Goal: Transaction & Acquisition: Book appointment/travel/reservation

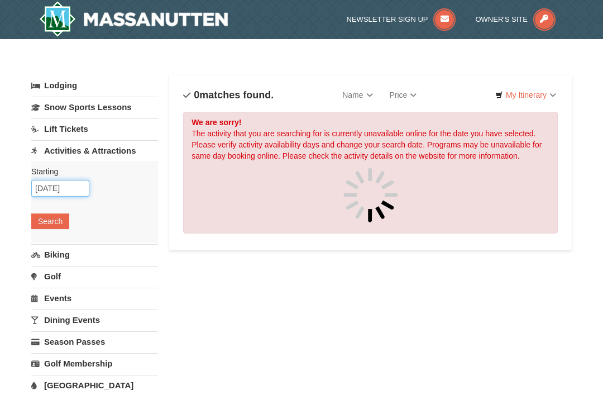
click at [45, 183] on input "[DATE]" at bounding box center [60, 188] width 58 height 17
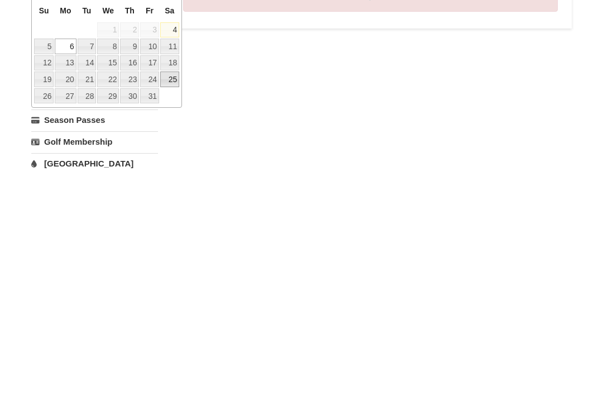
click at [175, 293] on link "25" at bounding box center [169, 301] width 19 height 16
type input "[DATE]"
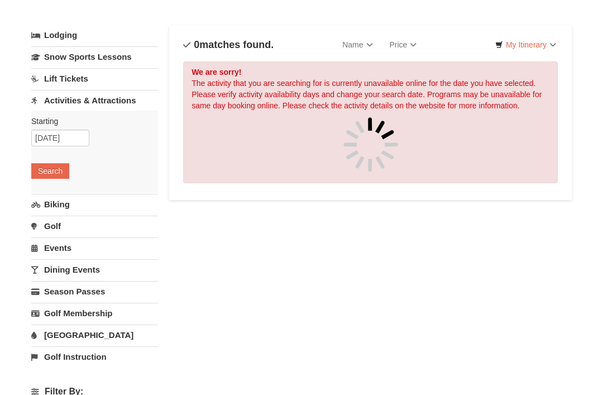
scroll to position [51, 0]
click at [44, 176] on button "Search" at bounding box center [50, 170] width 38 height 16
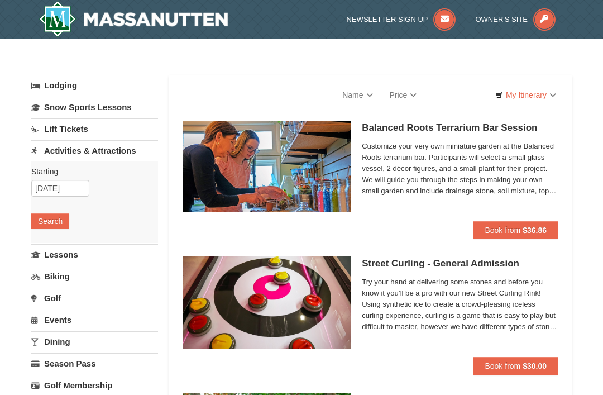
select select "10"
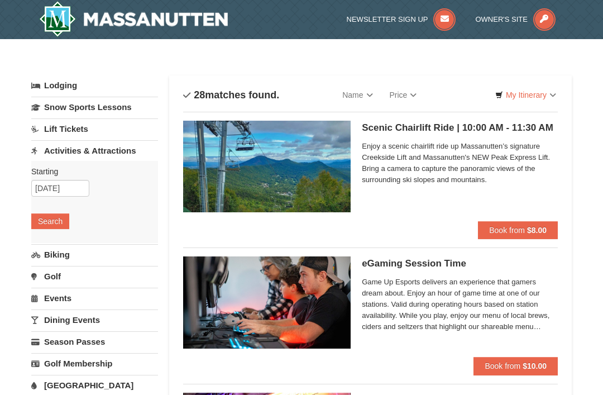
click at [485, 131] on h5 "Scenic Chairlift Ride | 10:00 AM - 11:30 AM Massanutten Scenic Chairlift Rides" at bounding box center [460, 127] width 196 height 11
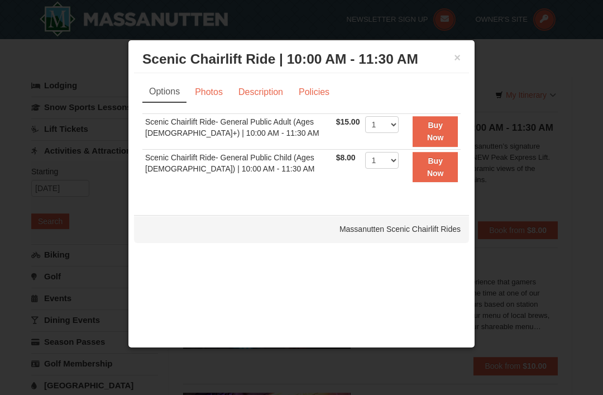
click at [458, 59] on button "×" at bounding box center [457, 57] width 7 height 11
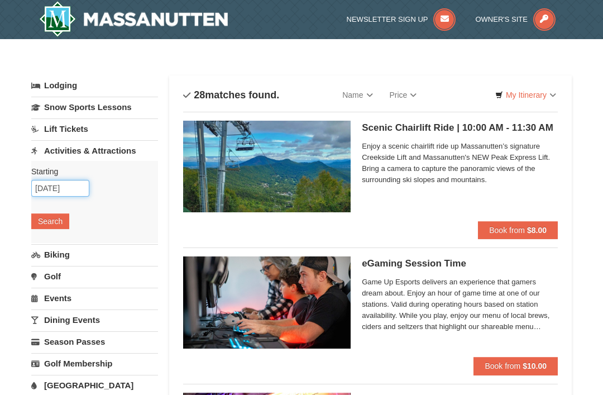
click at [55, 186] on input "[DATE]" at bounding box center [60, 188] width 58 height 17
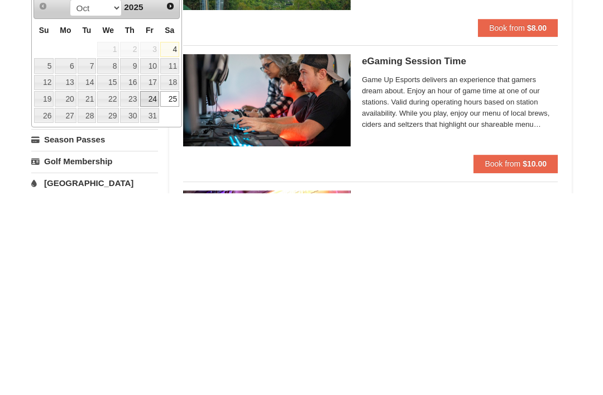
click at [150, 293] on link "24" at bounding box center [149, 301] width 19 height 16
type input "10/24/2025"
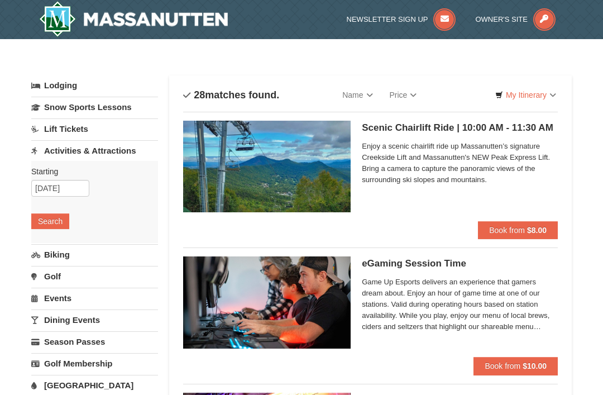
click at [517, 232] on span "Book from" at bounding box center [507, 229] width 36 height 9
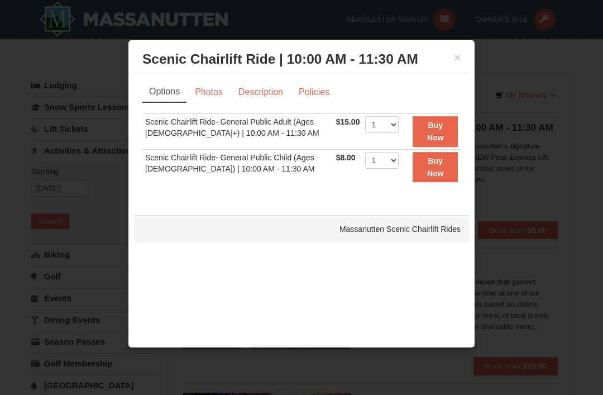
click at [443, 122] on strong "Buy Now" at bounding box center [435, 131] width 17 height 21
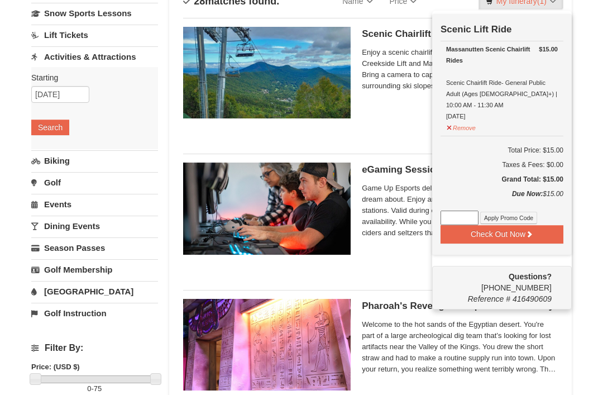
scroll to position [95, 0]
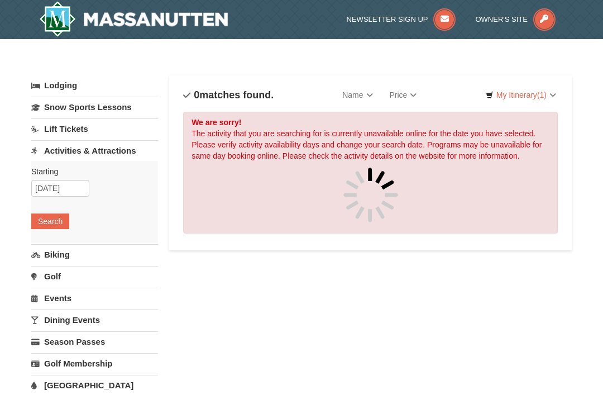
scroll to position [51, 0]
